Goal: Task Accomplishment & Management: Use online tool/utility

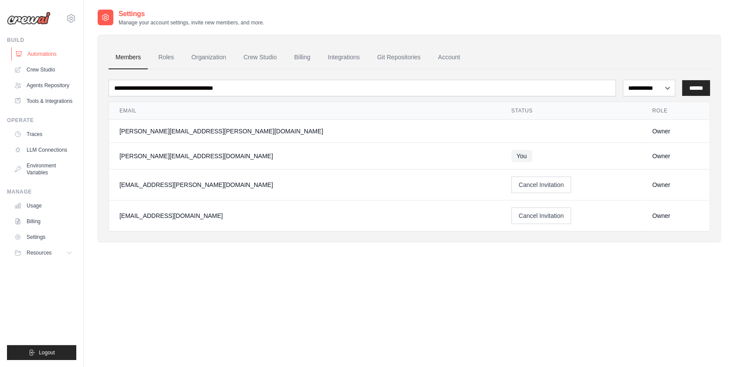
click at [56, 50] on link "Automations" at bounding box center [44, 54] width 66 height 14
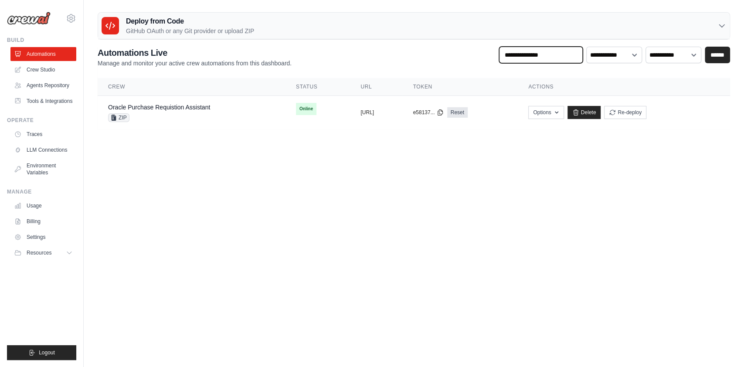
click at [565, 59] on input "text" at bounding box center [541, 55] width 84 height 17
click at [600, 57] on select "**********" at bounding box center [614, 55] width 56 height 17
click at [560, 182] on body "pavan.manuguri@winfosolutions.com Settings Build Automations GitHub" at bounding box center [372, 183] width 744 height 367
click at [50, 87] on link "Agents Repository" at bounding box center [44, 85] width 66 height 14
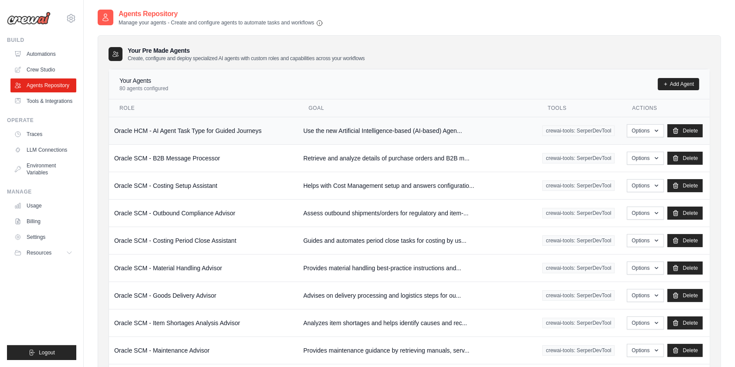
click at [408, 128] on td "Use the new Artificial Intelligence-based (AI-based) Agen..." at bounding box center [417, 130] width 239 height 27
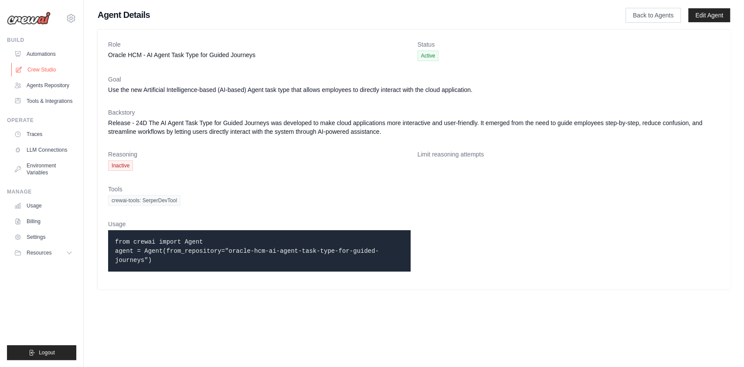
click at [43, 69] on link "Crew Studio" at bounding box center [44, 70] width 66 height 14
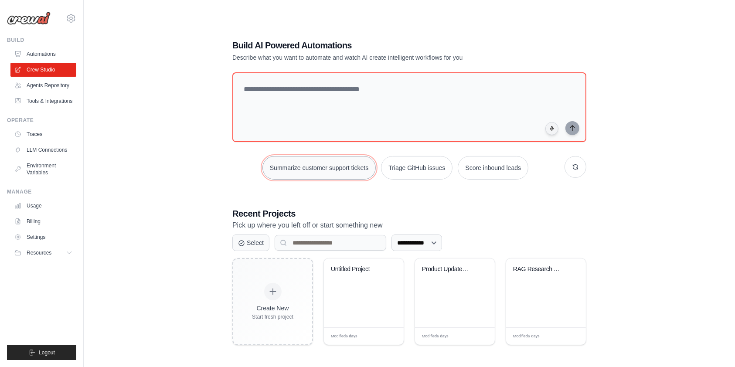
click at [331, 166] on button "Summarize customer support tickets" at bounding box center [318, 168] width 113 height 24
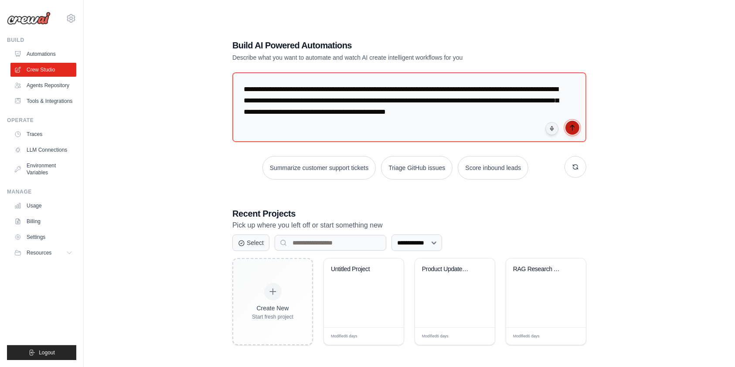
click at [575, 127] on icon "submit" at bounding box center [572, 127] width 7 height 7
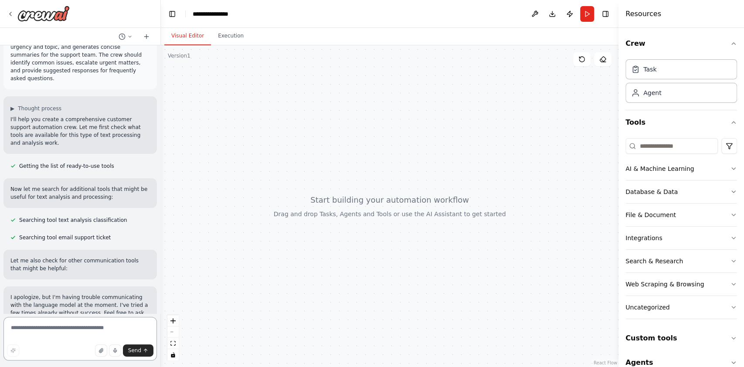
scroll to position [49, 0]
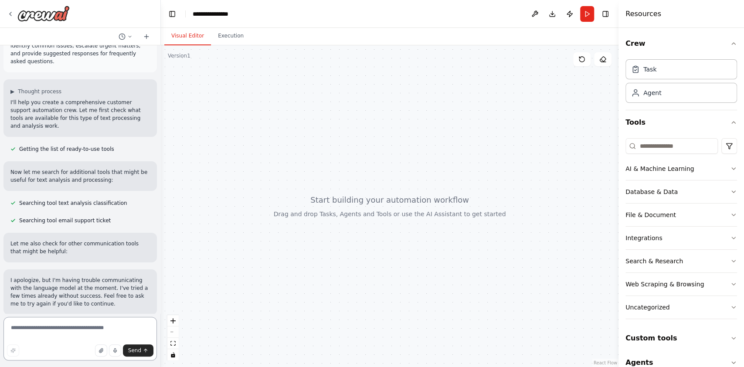
click at [44, 327] on textarea at bounding box center [79, 339] width 153 height 44
click at [14, 14] on div at bounding box center [38, 14] width 63 height 16
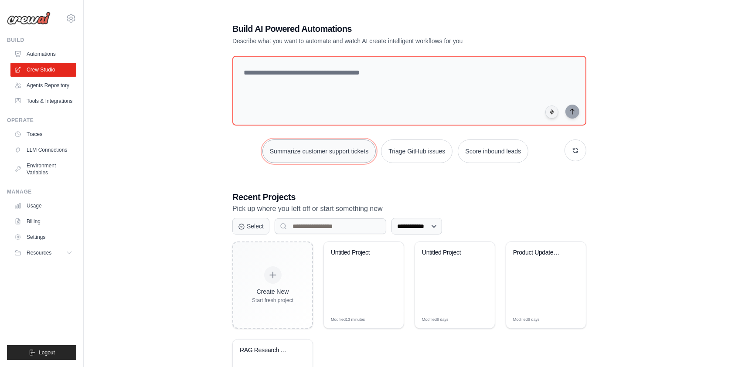
click at [338, 153] on button "Summarize customer support tickets" at bounding box center [318, 151] width 113 height 24
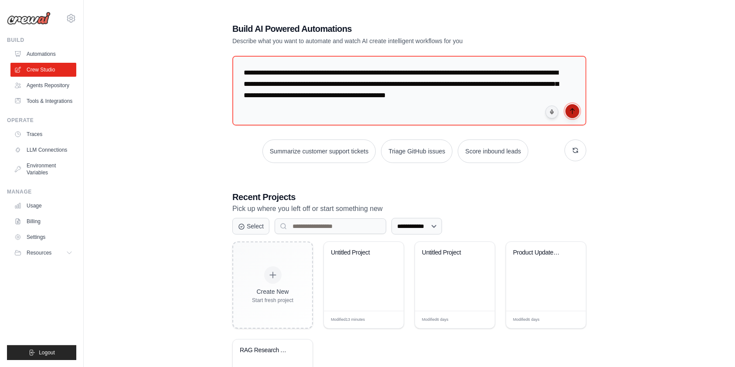
click at [571, 110] on icon "submit" at bounding box center [572, 111] width 7 height 7
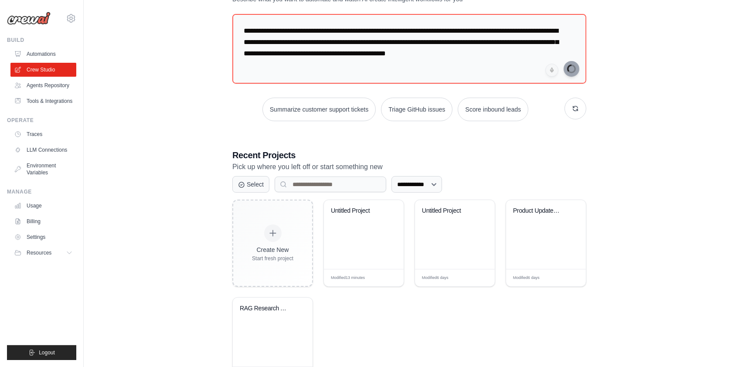
scroll to position [82, 0]
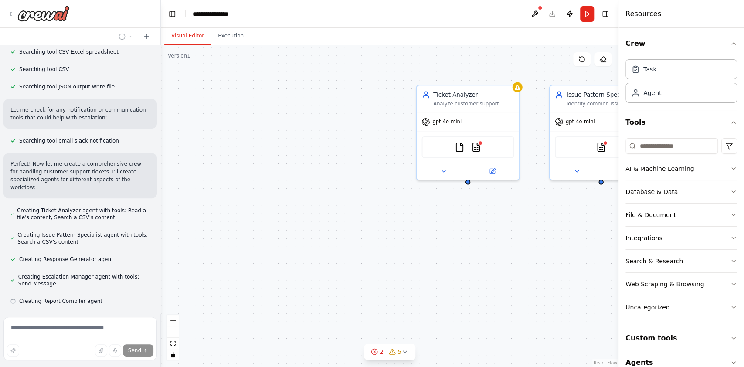
scroll to position [210, 0]
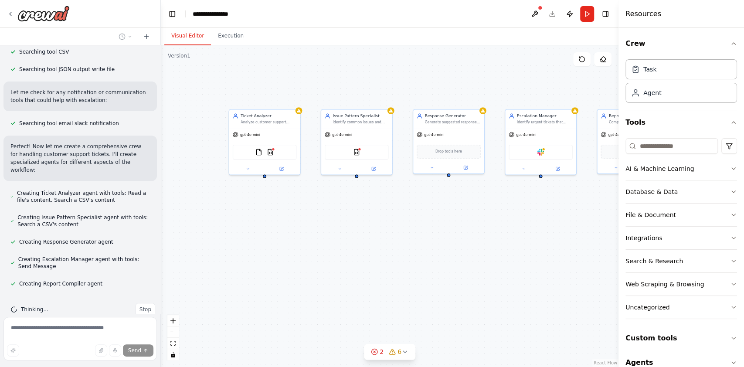
drag, startPoint x: 391, startPoint y: 208, endPoint x: 219, endPoint y: 200, distance: 172.0
click at [219, 200] on div "Ticket Analyzer Analyze customer support tickets from {input_file} to categoriz…" at bounding box center [390, 206] width 458 height 322
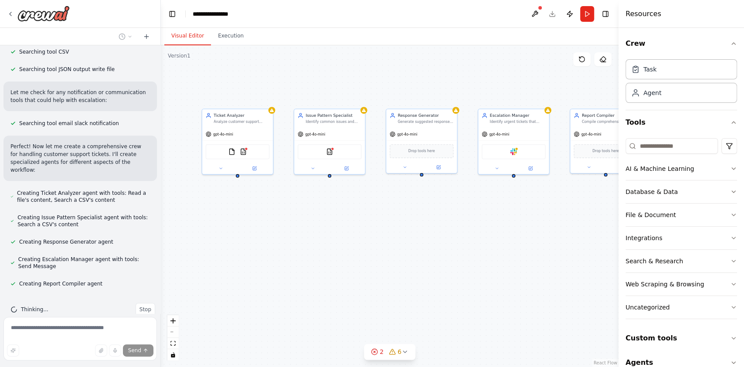
drag, startPoint x: 445, startPoint y: 207, endPoint x: 419, endPoint y: 207, distance: 26.2
click at [419, 207] on div "Ticket Analyzer Analyze customer support tickets from {input_file} to categoriz…" at bounding box center [390, 206] width 458 height 322
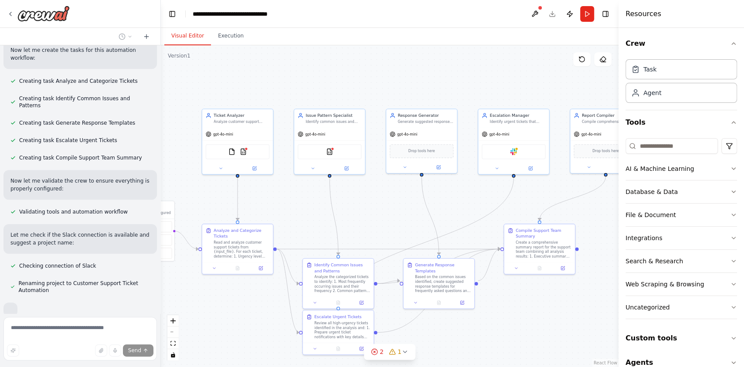
scroll to position [487, 0]
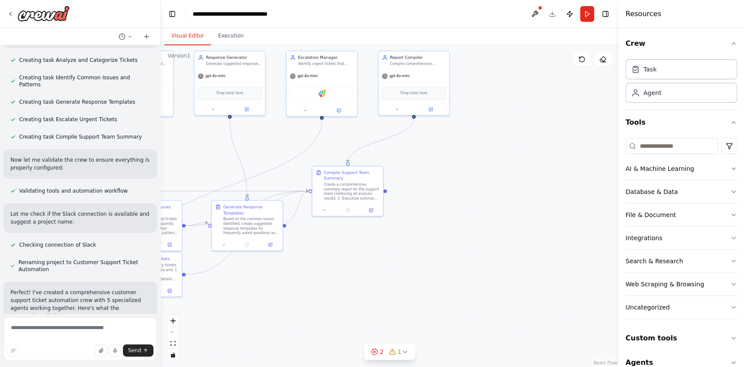
drag, startPoint x: 410, startPoint y: 200, endPoint x: 218, endPoint y: 142, distance: 200.8
click at [218, 142] on div ".deletable-edge-delete-btn { width: 20px; height: 20px; border: 0px solid #ffff…" at bounding box center [390, 206] width 458 height 322
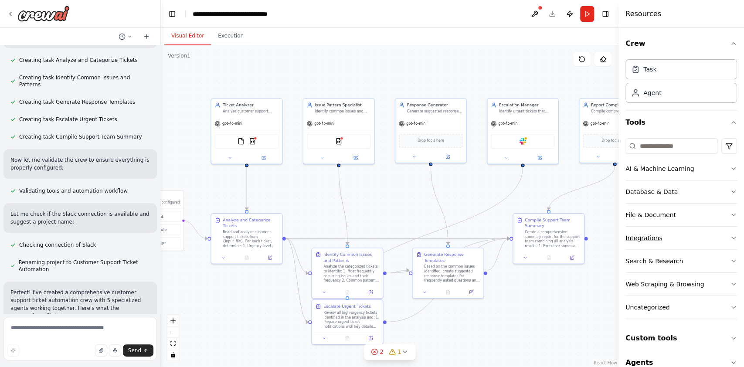
drag, startPoint x: 446, startPoint y: 187, endPoint x: 635, endPoint y: 229, distance: 193.0
click at [635, 229] on div "Create a crew that automatically reads through customer support tickets, catego…" at bounding box center [372, 183] width 744 height 367
click at [588, 14] on button "Run" at bounding box center [587, 14] width 14 height 16
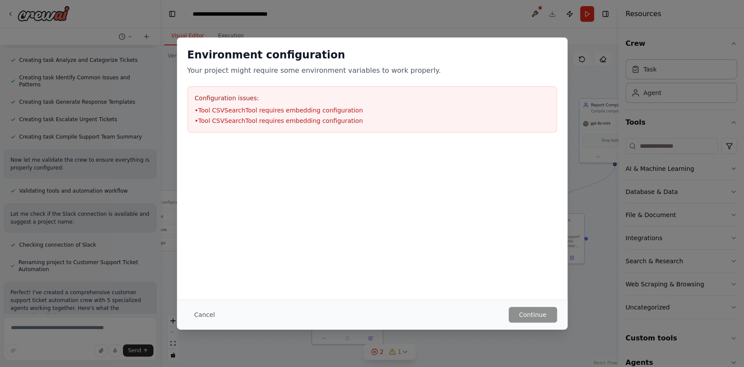
click at [457, 95] on h3 "Configuration issues:" at bounding box center [372, 98] width 355 height 9
click at [206, 313] on button "Cancel" at bounding box center [204, 315] width 34 height 16
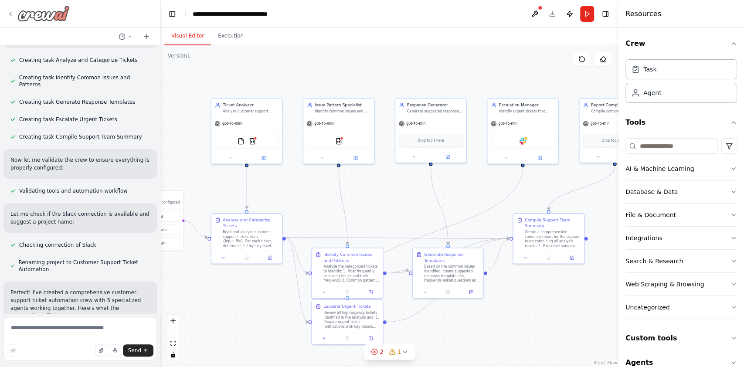
click at [13, 14] on icon at bounding box center [10, 13] width 7 height 7
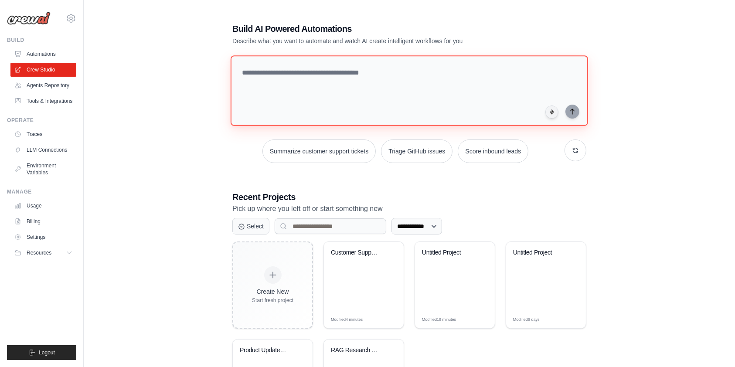
click at [402, 73] on textarea at bounding box center [409, 90] width 357 height 71
type textarea "*"
type textarea "**********"
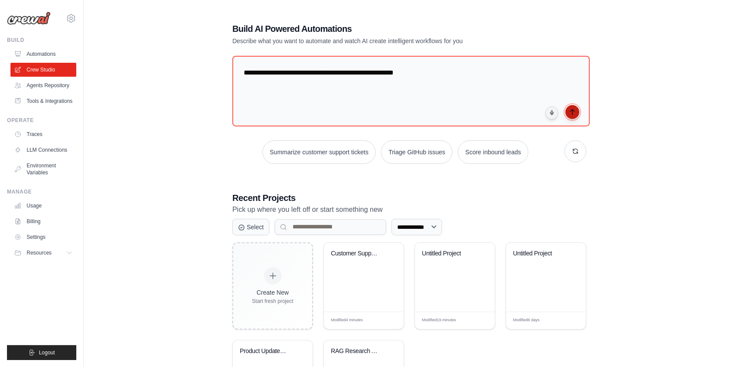
click at [574, 110] on icon "submit" at bounding box center [572, 111] width 4 height 5
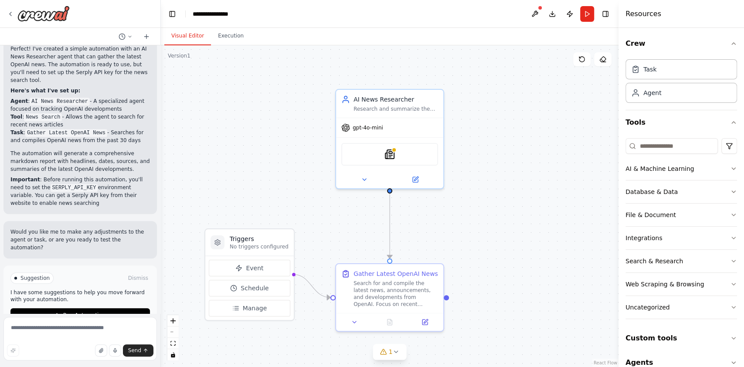
scroll to position [442, 0]
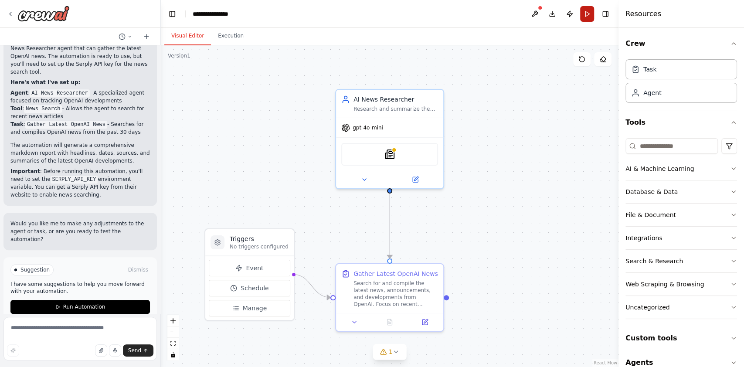
click at [586, 16] on button "Run" at bounding box center [587, 14] width 14 height 16
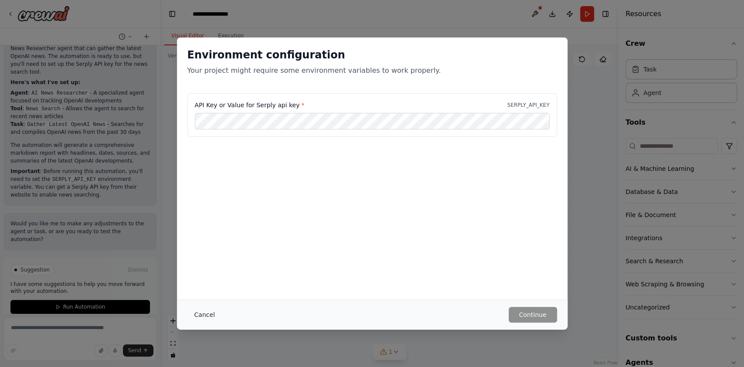
click at [204, 311] on button "Cancel" at bounding box center [204, 315] width 34 height 16
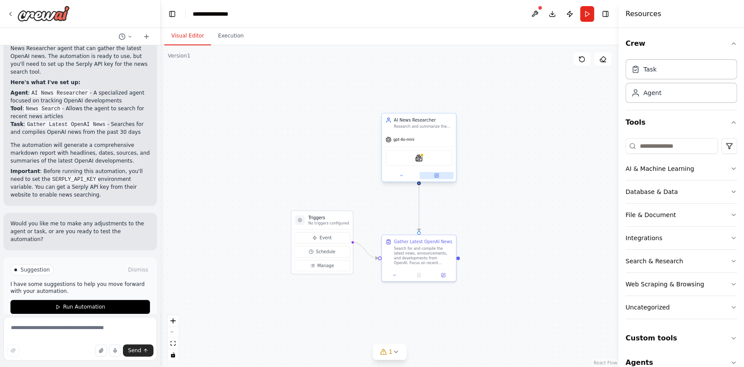
click at [439, 179] on button at bounding box center [436, 175] width 34 height 7
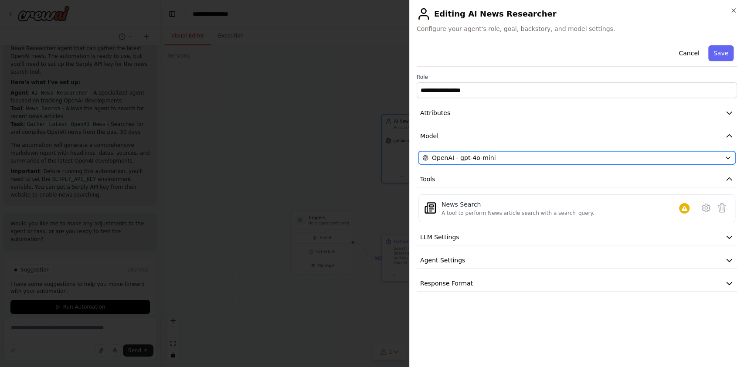
click at [598, 162] on button "OpenAI - gpt-4o-mini" at bounding box center [576, 157] width 317 height 13
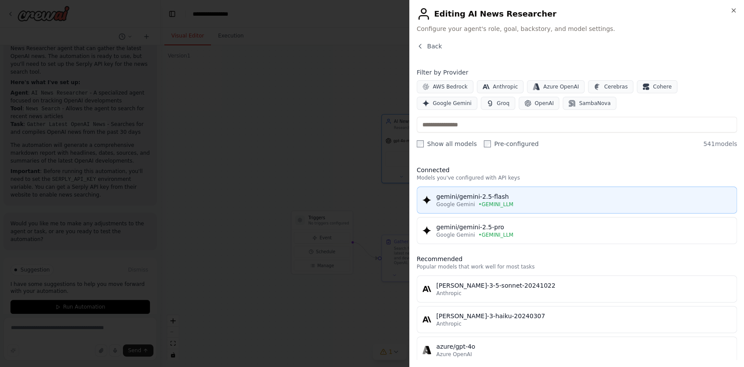
click at [454, 195] on div "gemini/gemini-2.5-flash" at bounding box center [583, 196] width 295 height 9
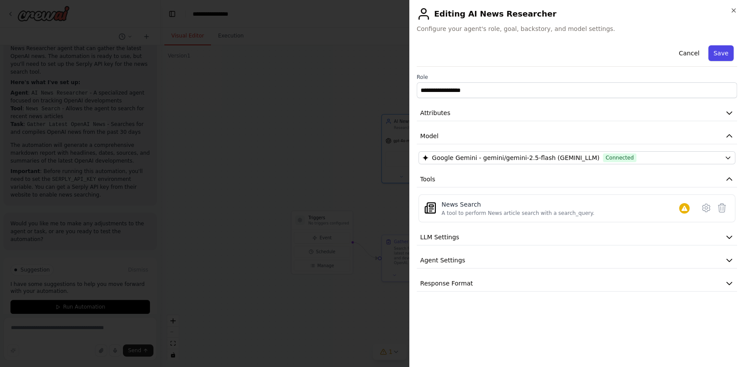
click at [720, 54] on button "Save" at bounding box center [720, 53] width 25 height 16
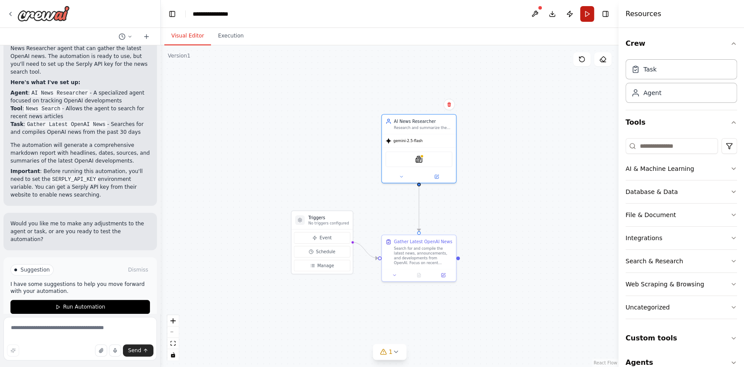
click at [585, 17] on button "Run" at bounding box center [587, 14] width 14 height 16
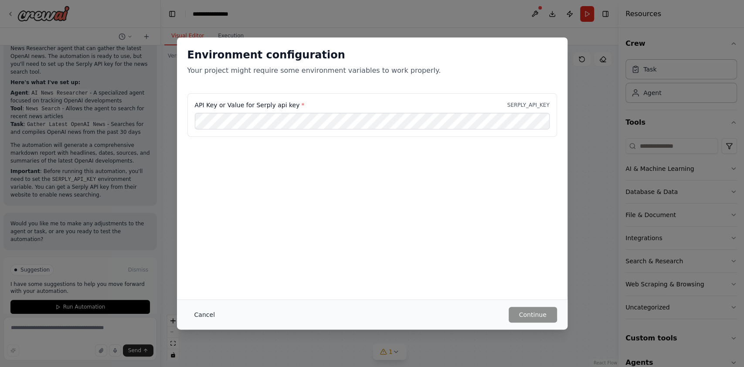
click at [202, 310] on button "Cancel" at bounding box center [204, 315] width 34 height 16
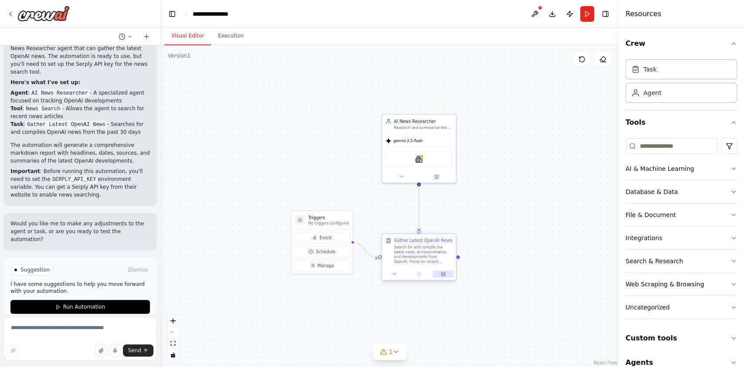
click at [447, 273] on button at bounding box center [443, 273] width 20 height 7
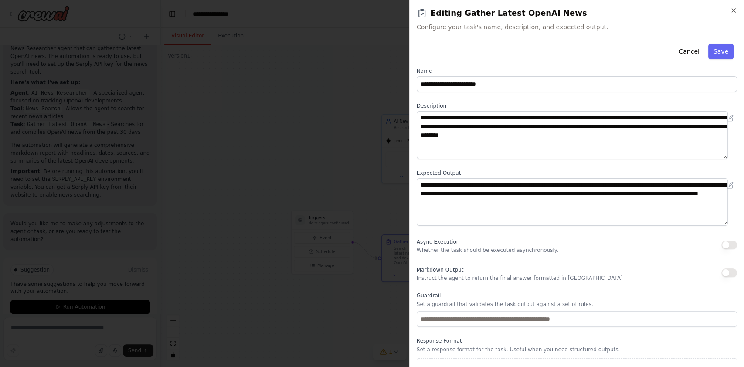
scroll to position [0, 0]
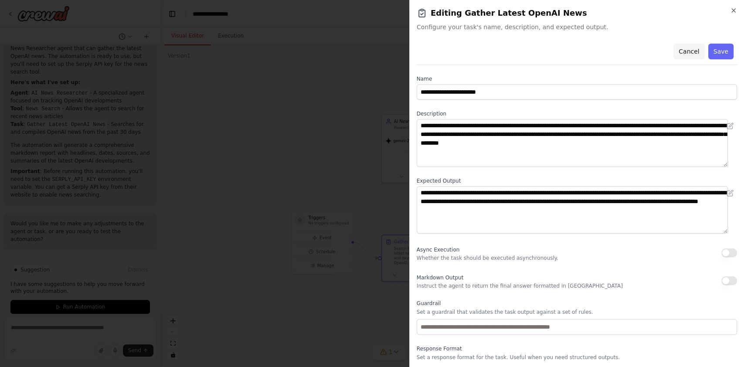
click at [688, 48] on button "Cancel" at bounding box center [688, 52] width 31 height 16
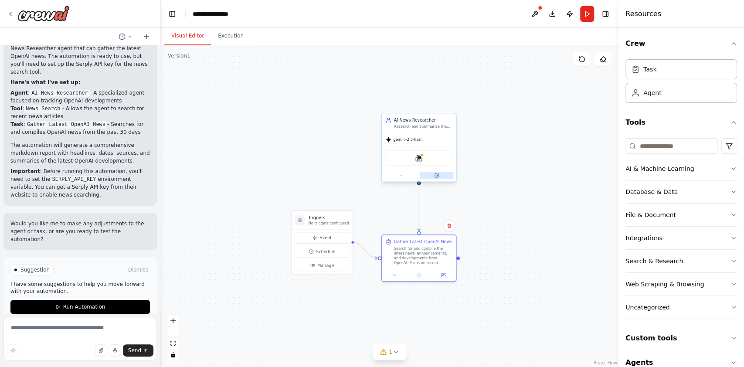
click at [434, 172] on button at bounding box center [436, 175] width 34 height 7
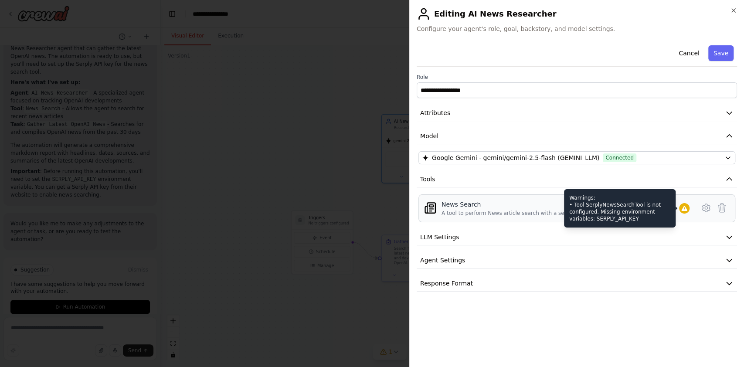
click at [686, 208] on icon at bounding box center [684, 208] width 6 height 5
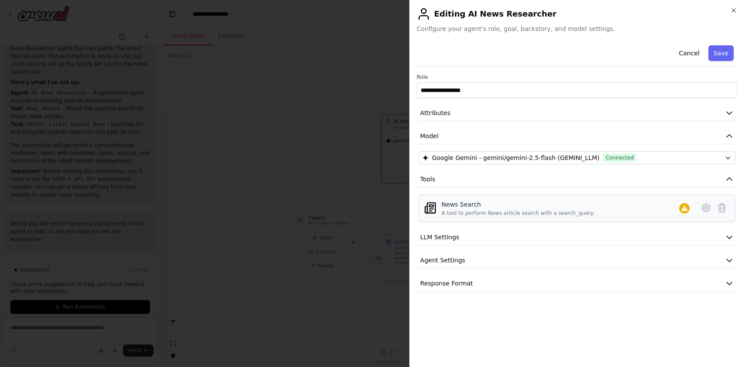
click at [528, 211] on div "A tool to perform News article search with a search_query." at bounding box center [518, 213] width 153 height 7
click at [704, 210] on icon at bounding box center [705, 208] width 7 height 8
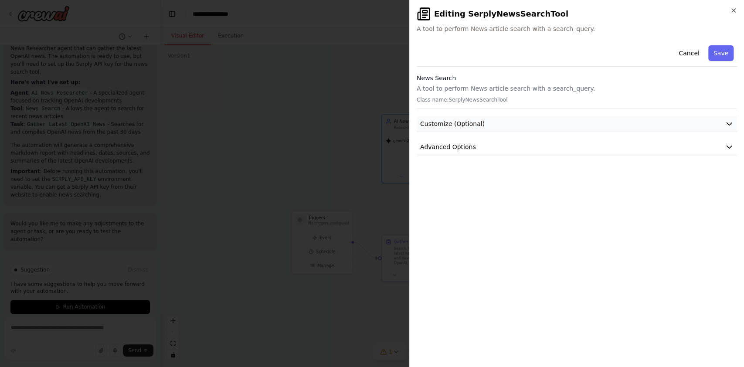
click at [726, 122] on icon "button" at bounding box center [729, 123] width 9 height 9
click at [484, 238] on button "Advanced Options" at bounding box center [577, 238] width 320 height 16
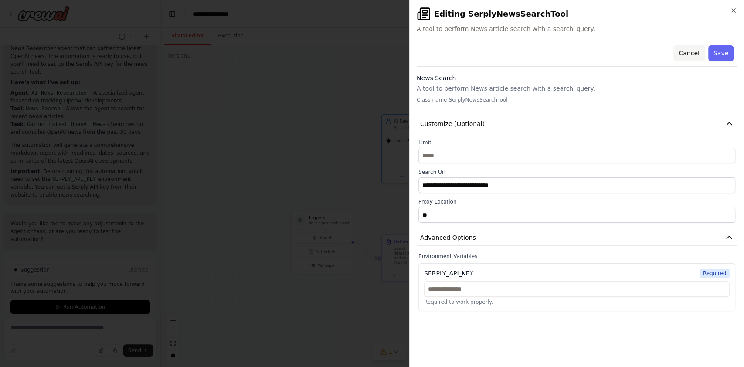
click at [693, 53] on button "Cancel" at bounding box center [688, 53] width 31 height 16
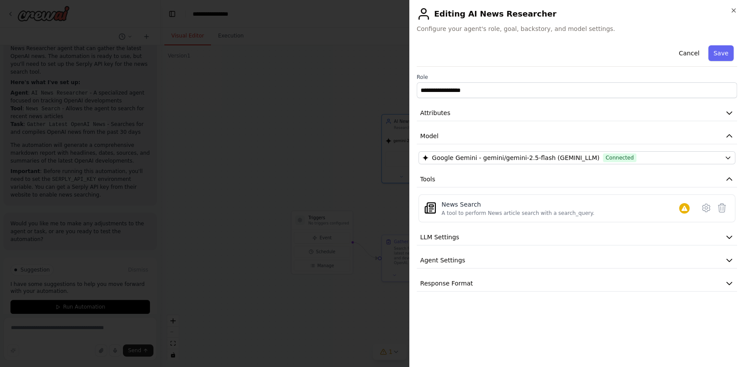
click at [693, 53] on button "Cancel" at bounding box center [688, 53] width 31 height 16
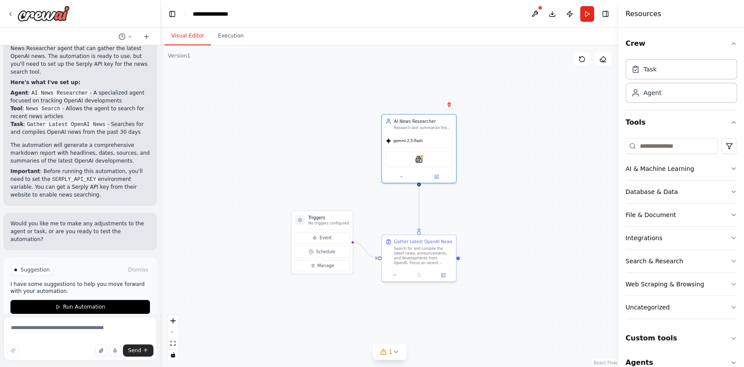
click at [558, 123] on div ".deletable-edge-delete-btn { width: 20px; height: 20px; border: 0px solid #ffff…" at bounding box center [390, 206] width 458 height 322
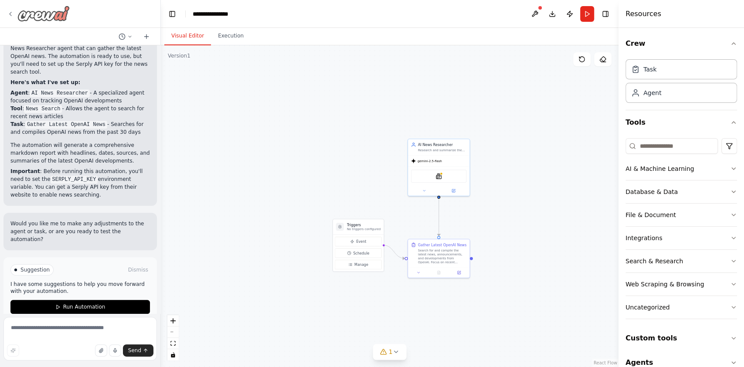
click at [10, 10] on icon at bounding box center [10, 13] width 7 height 7
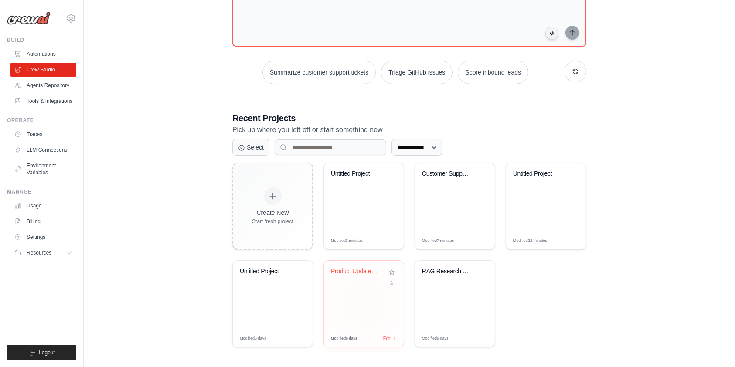
scroll to position [82, 0]
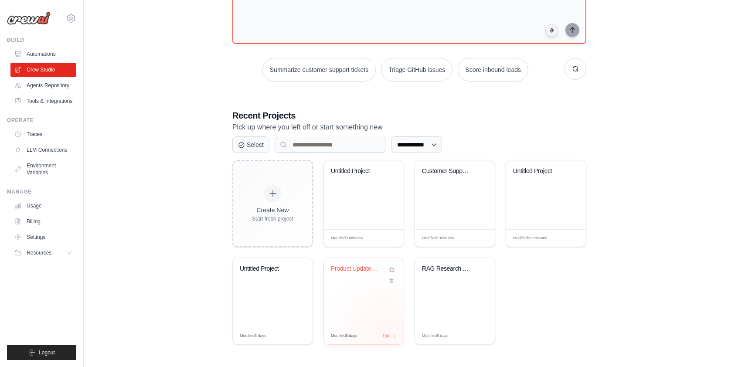
click at [388, 331] on div "Modified 6 days Edit" at bounding box center [364, 335] width 80 height 17
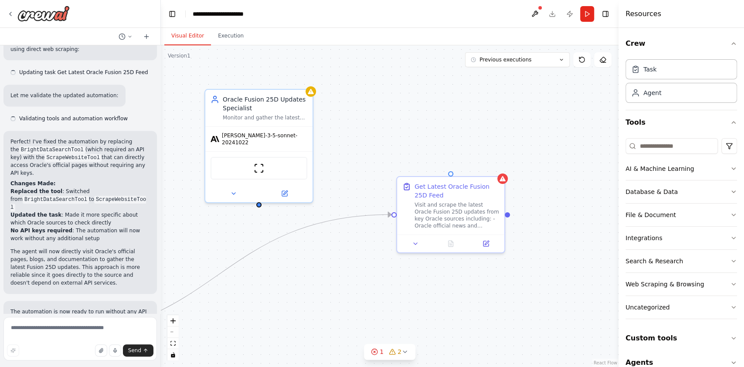
scroll to position [821, 0]
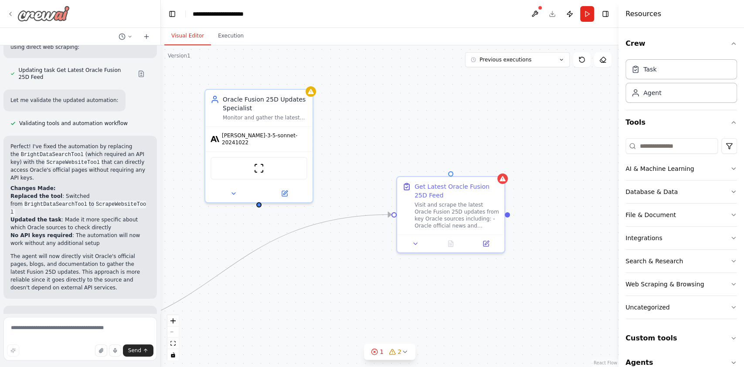
click at [14, 13] on icon at bounding box center [10, 13] width 7 height 7
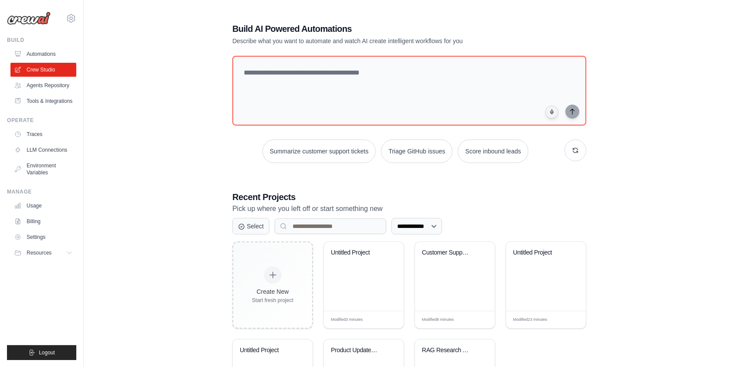
click at [210, 124] on div "**********" at bounding box center [409, 225] width 623 height 432
